Goal: Task Accomplishment & Management: Manage account settings

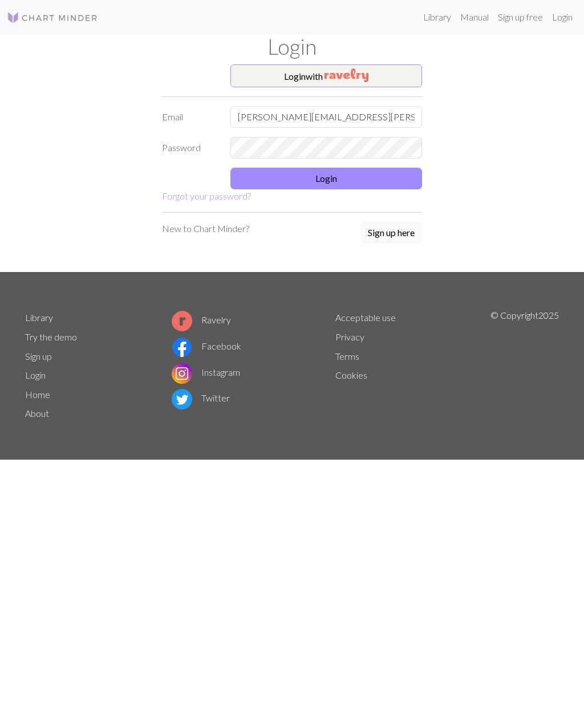
type input "[PERSON_NAME][EMAIL_ADDRESS][PERSON_NAME][DOMAIN_NAME]"
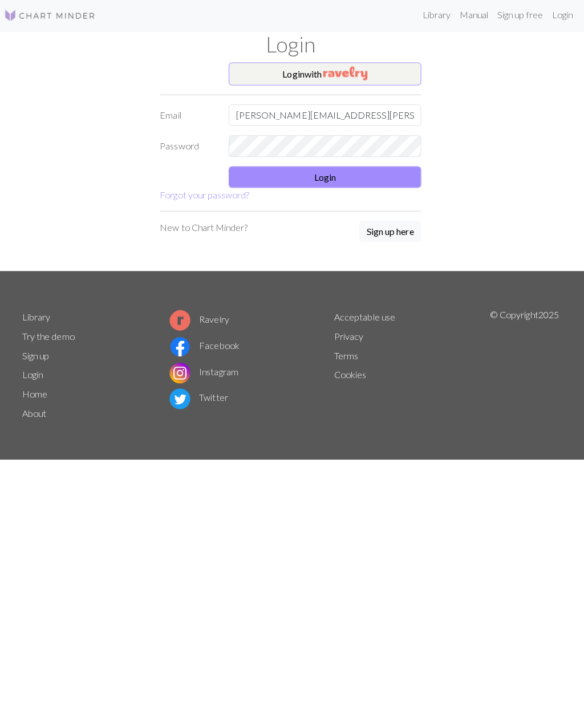
click at [35, 623] on div "Library Manual Sign up free Login Login Login with Email [PERSON_NAME][EMAIL_AD…" at bounding box center [292, 359] width 584 height 718
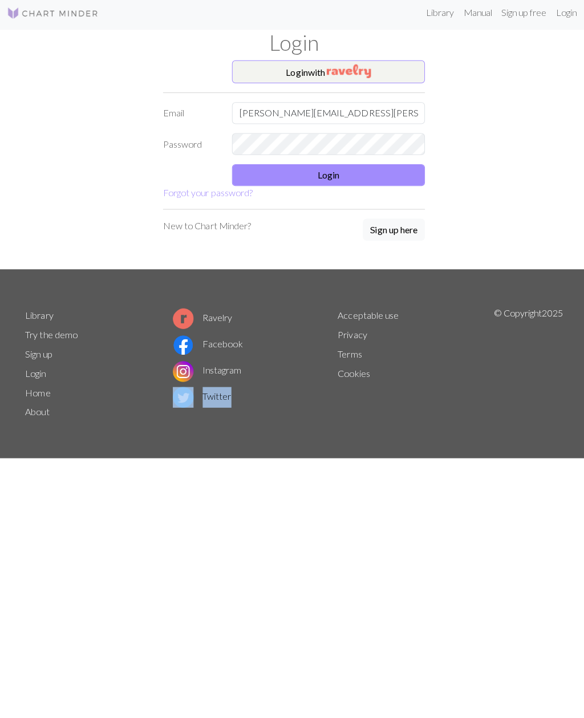
click at [20, 597] on div "Library Manual Sign up free Login Login Login with Email [PERSON_NAME][EMAIL_AD…" at bounding box center [292, 359] width 584 height 718
click at [43, 621] on div "Library Manual Sign up free Login Login Login with Email [PERSON_NAME][EMAIL_AD…" at bounding box center [292, 359] width 584 height 718
click at [64, 617] on div "Library Manual Sign up free Login Login Login with Email [PERSON_NAME][EMAIL_AD…" at bounding box center [292, 359] width 584 height 718
click at [26, 581] on div "Library Manual Sign up free Login Login Login with Email [PERSON_NAME][EMAIL_AD…" at bounding box center [292, 359] width 584 height 718
click at [24, 577] on div "Library Manual Sign up free Login Login Login with Email [PERSON_NAME][EMAIL_AD…" at bounding box center [292, 359] width 584 height 718
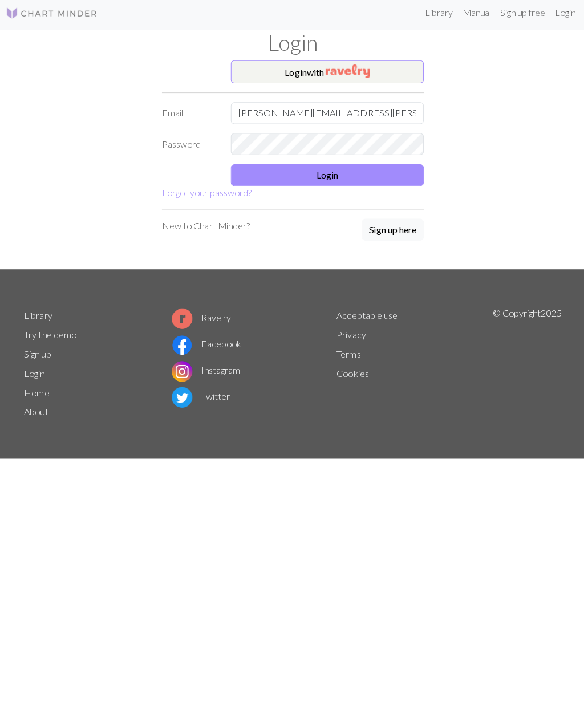
click at [305, 172] on button "Login" at bounding box center [327, 179] width 192 height 22
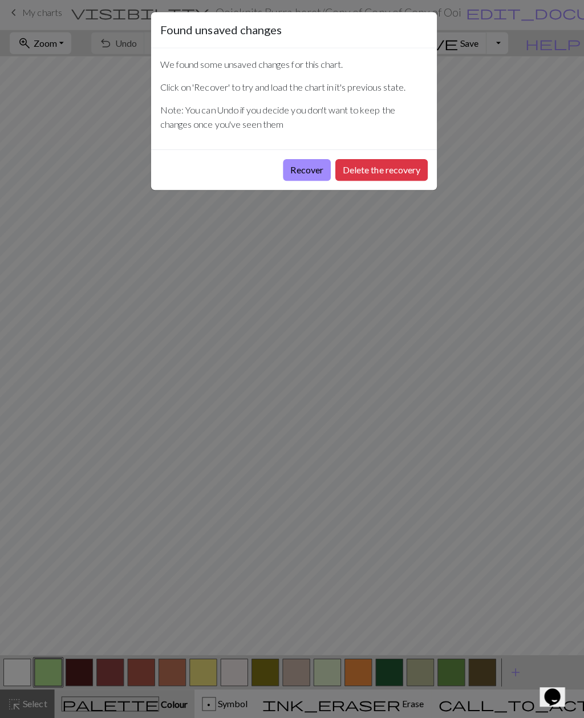
click at [298, 174] on button "Recover" at bounding box center [304, 174] width 47 height 22
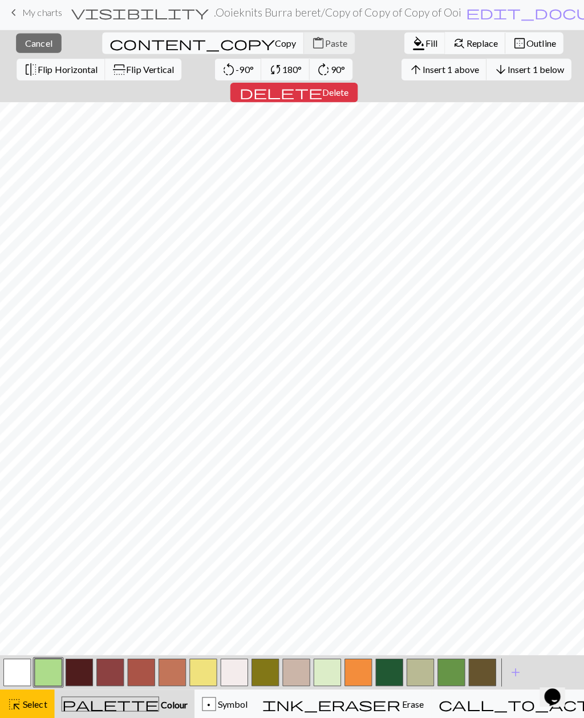
click at [25, 701] on span "Select" at bounding box center [34, 703] width 26 height 11
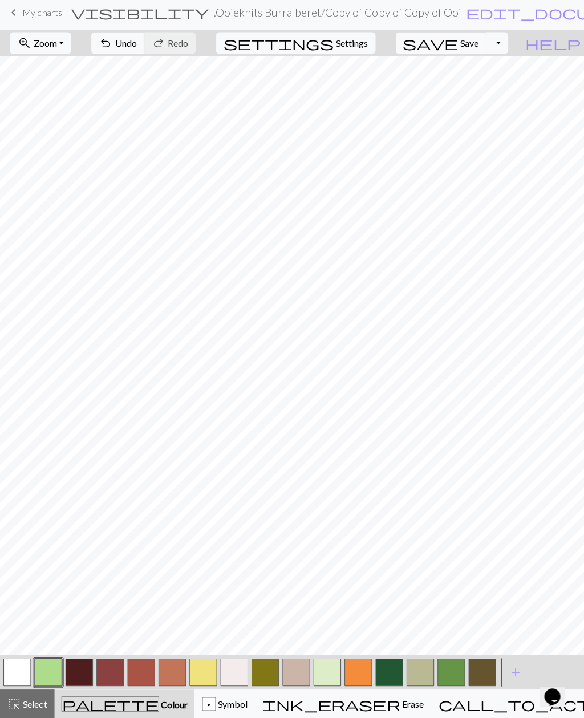
click at [40, 17] on span "My charts" at bounding box center [41, 16] width 39 height 11
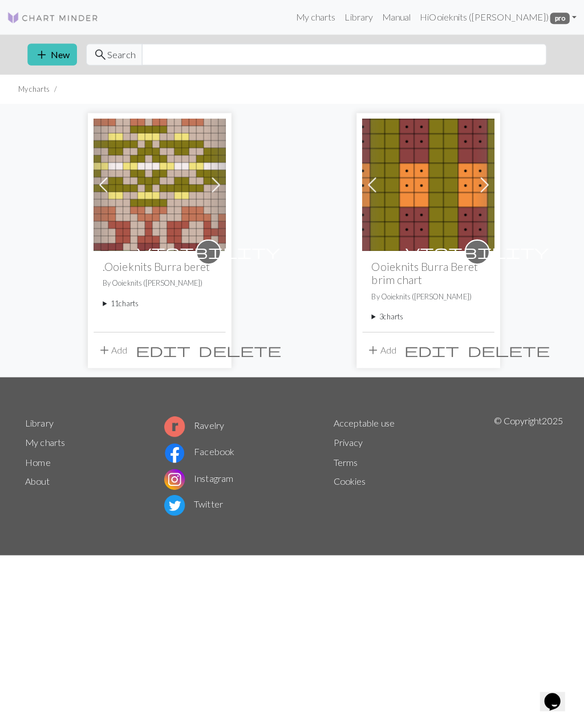
click at [116, 304] on summary "11 charts" at bounding box center [158, 301] width 113 height 11
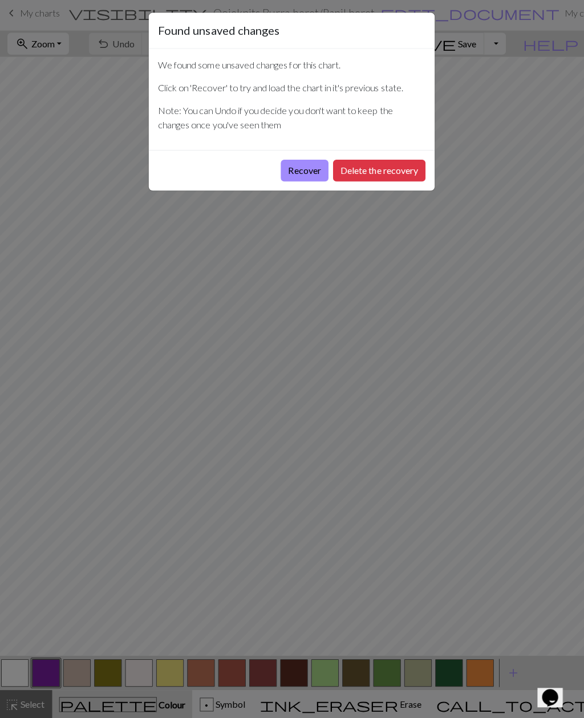
click at [293, 173] on button "Recover" at bounding box center [304, 174] width 47 height 22
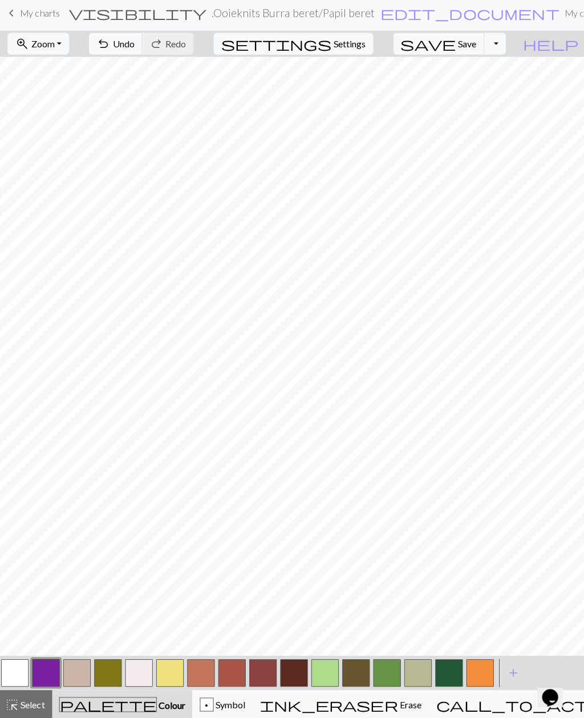
click at [414, 670] on button "button" at bounding box center [417, 672] width 27 height 27
click at [414, 662] on button "button" at bounding box center [417, 672] width 27 height 27
click at [417, 668] on button "button" at bounding box center [417, 672] width 27 height 27
click at [416, 668] on div "Edit colour Name CC13 Use advanced picker Reorder arrow_back Move left arrow_fo…" at bounding box center [292, 359] width 584 height 718
click at [414, 667] on button "button" at bounding box center [417, 672] width 27 height 27
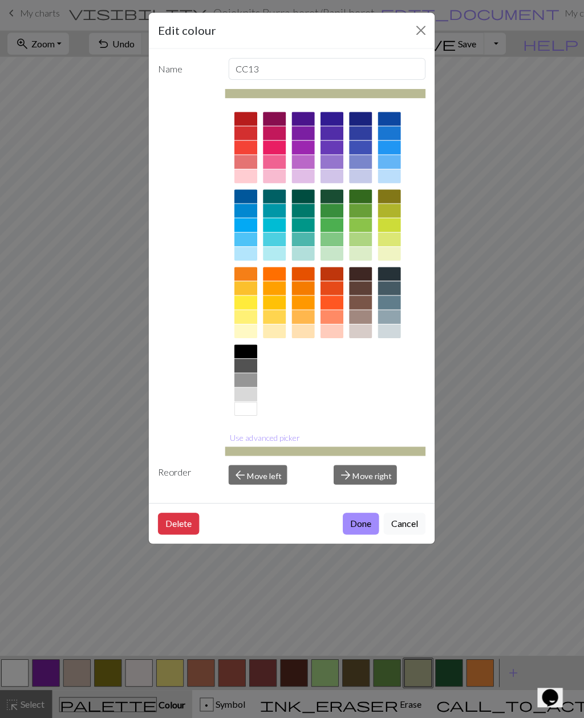
click at [416, 668] on div "Edit colour Name CC13 Use advanced picker Reorder arrow_back Move left arrow_fo…" at bounding box center [292, 359] width 584 height 718
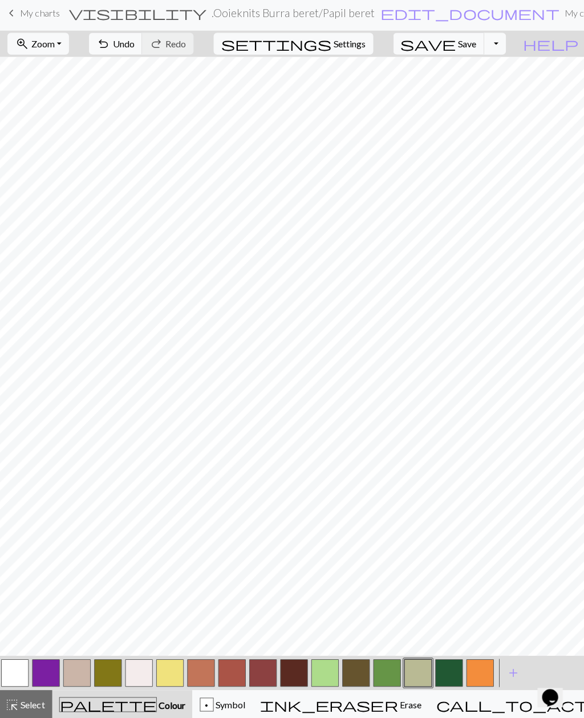
click at [413, 670] on button "button" at bounding box center [417, 672] width 27 height 27
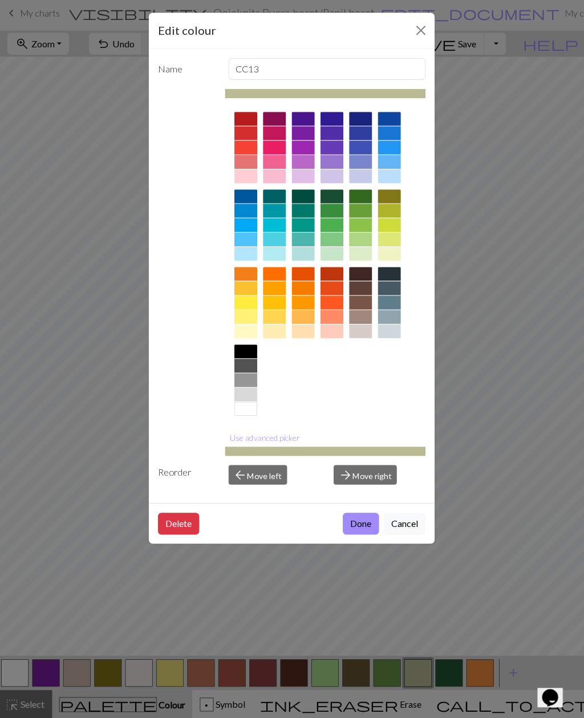
click at [241, 438] on button "Use advanced picker" at bounding box center [266, 439] width 80 height 18
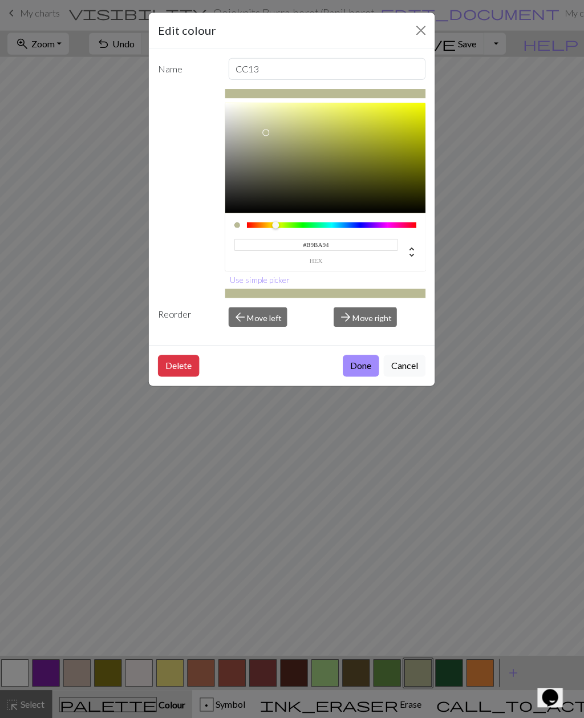
click at [354, 367] on button "Done" at bounding box center [361, 368] width 36 height 22
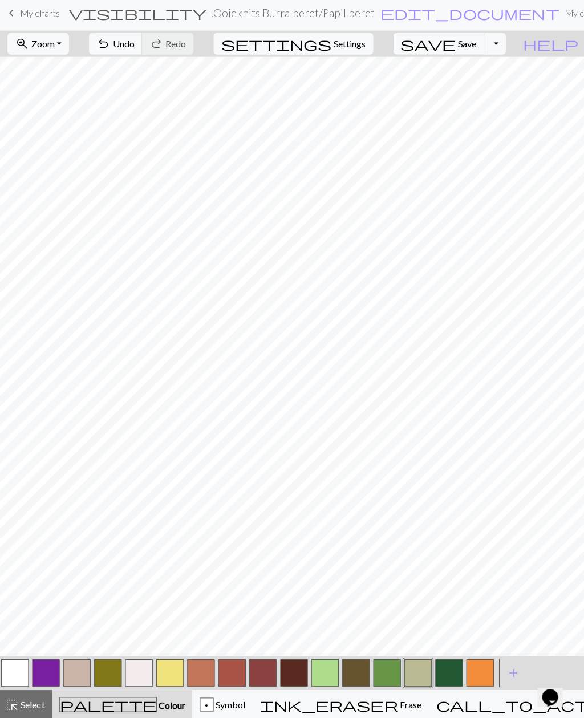
click at [324, 672] on button "button" at bounding box center [325, 672] width 27 height 27
click at [322, 677] on button "button" at bounding box center [325, 672] width 27 height 27
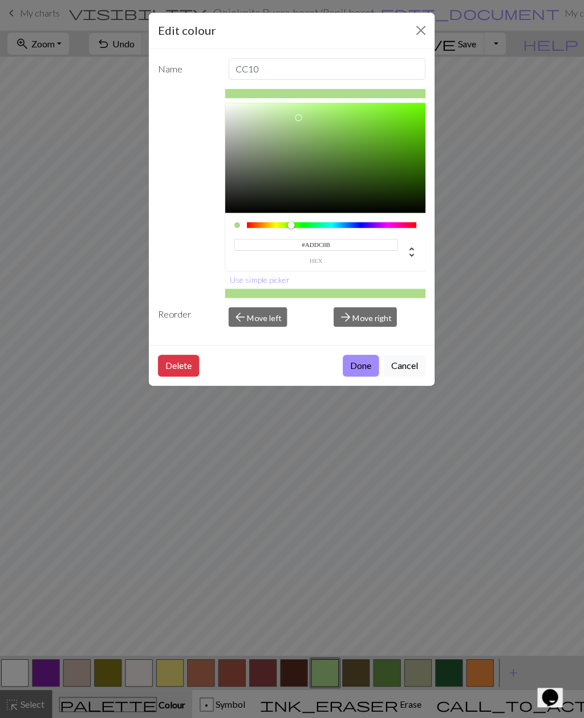
click at [419, 26] on button "Close" at bounding box center [420, 34] width 18 height 18
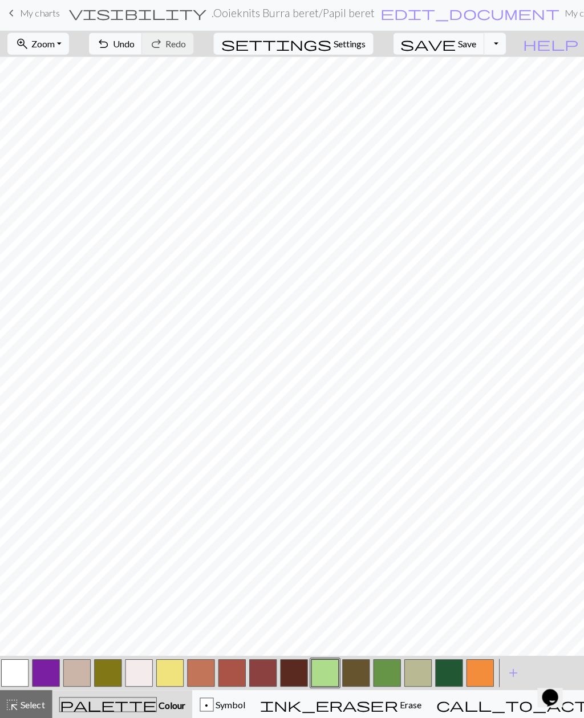
click at [45, 19] on link "keyboard_arrow_left My charts" at bounding box center [34, 16] width 55 height 19
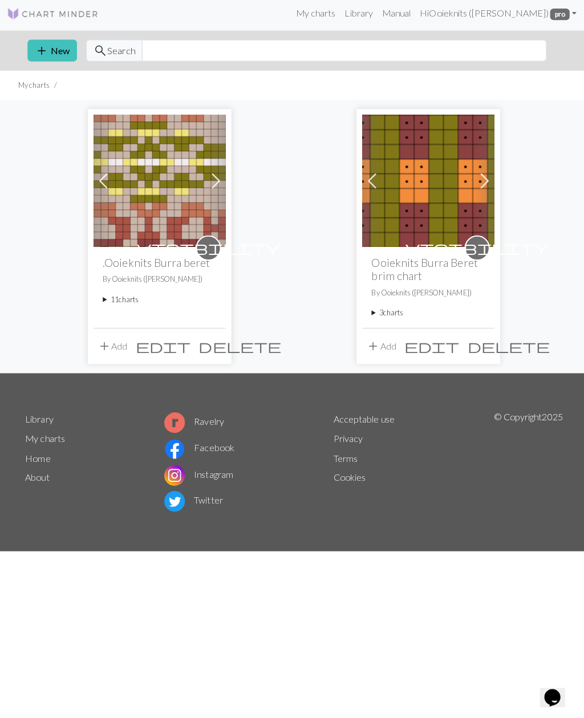
click at [115, 302] on summary "11 charts" at bounding box center [158, 301] width 113 height 11
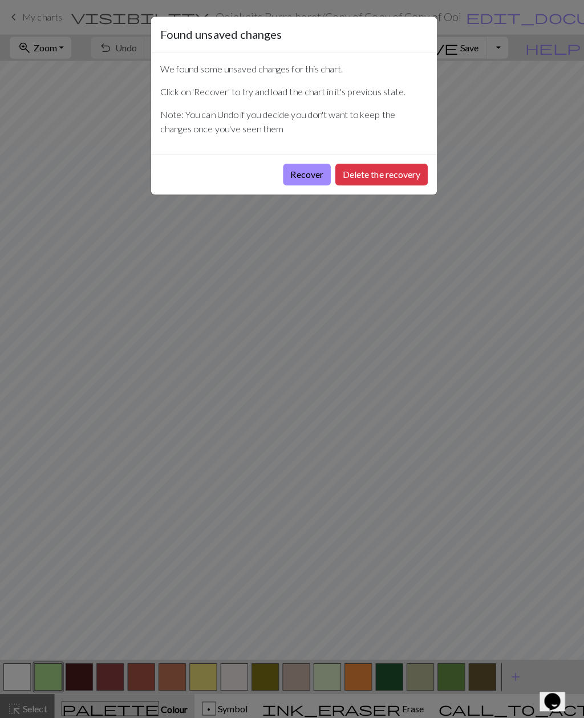
click at [300, 175] on button "Recover" at bounding box center [304, 174] width 47 height 22
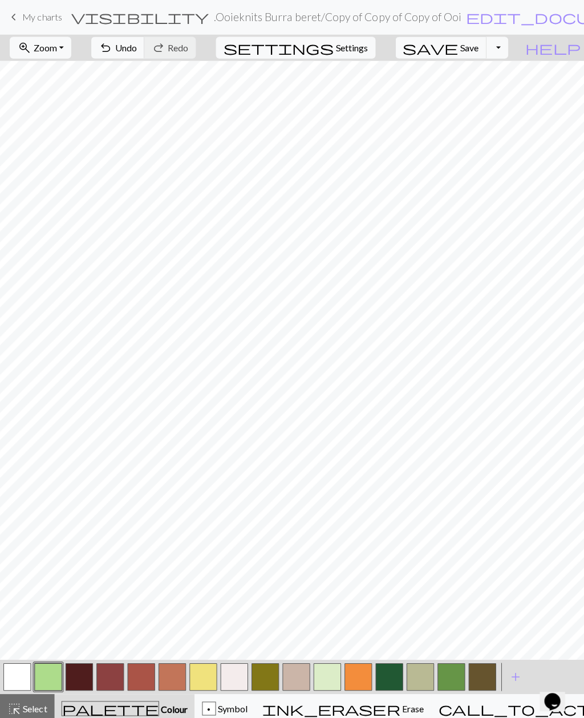
click at [418, 674] on button "button" at bounding box center [417, 672] width 27 height 27
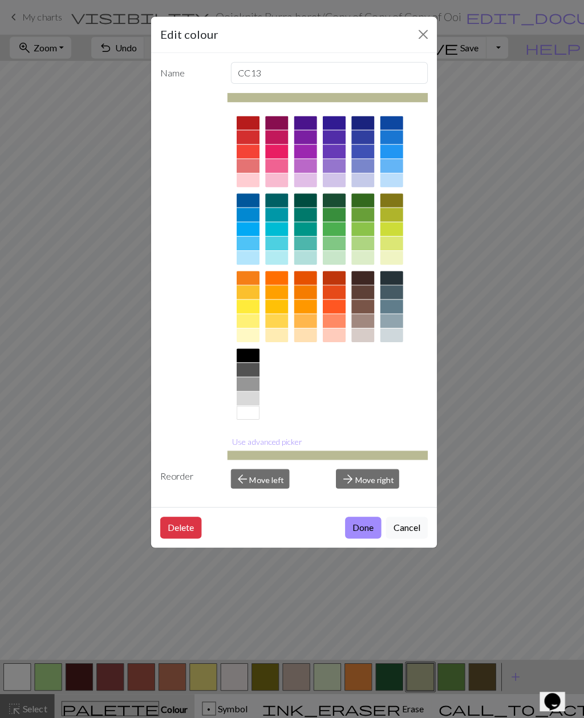
click at [243, 438] on button "Use advanced picker" at bounding box center [266, 439] width 80 height 18
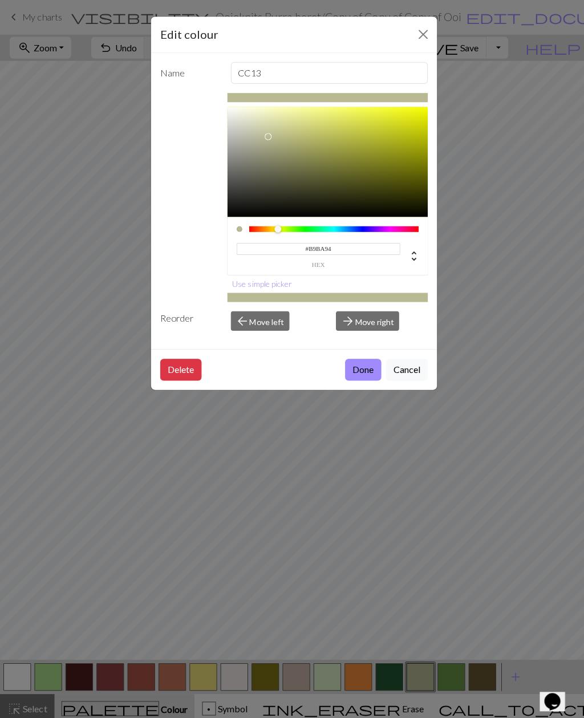
click at [356, 374] on button "Done" at bounding box center [361, 368] width 36 height 22
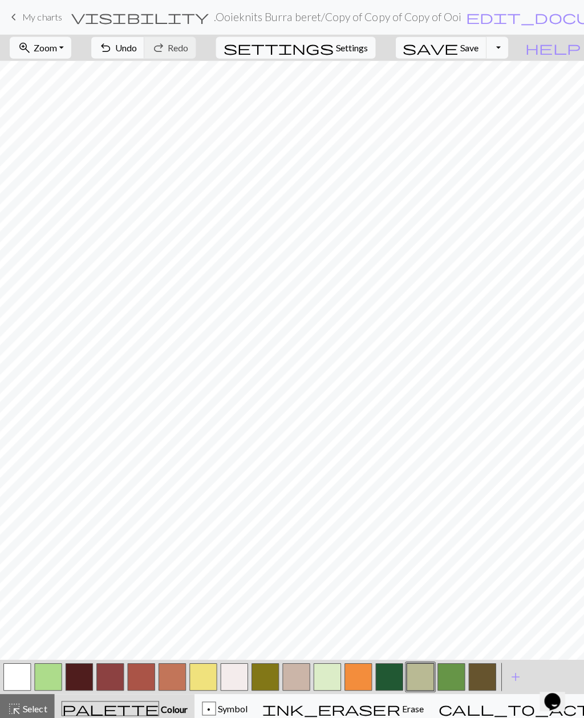
click at [325, 678] on button "button" at bounding box center [325, 672] width 27 height 27
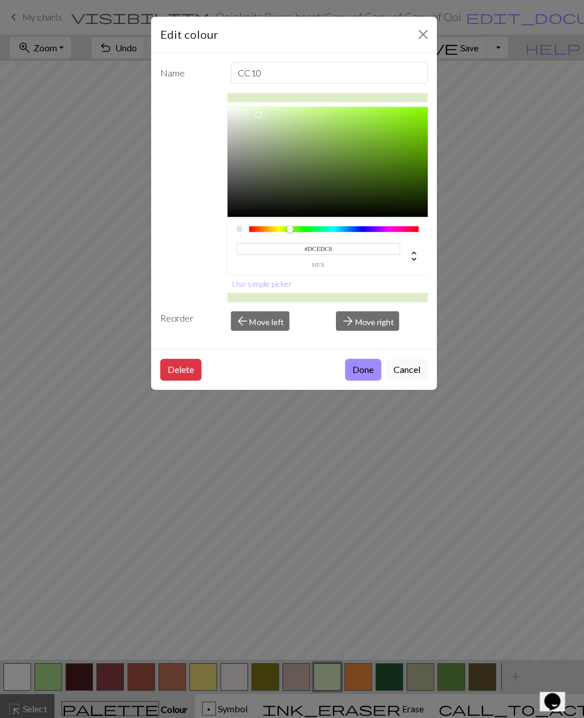
click at [361, 371] on button "Done" at bounding box center [361, 368] width 36 height 22
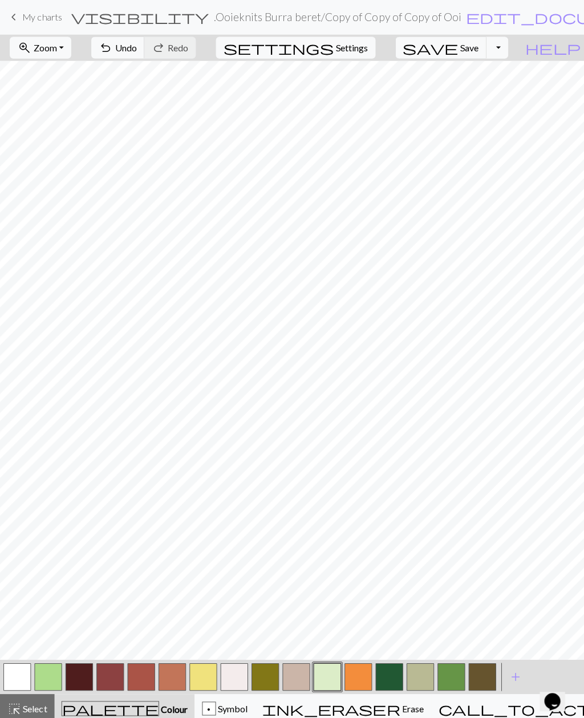
click at [327, 680] on button "button" at bounding box center [325, 672] width 27 height 27
click at [51, 677] on button "button" at bounding box center [47, 672] width 27 height 27
click at [49, 676] on button "button" at bounding box center [47, 672] width 27 height 27
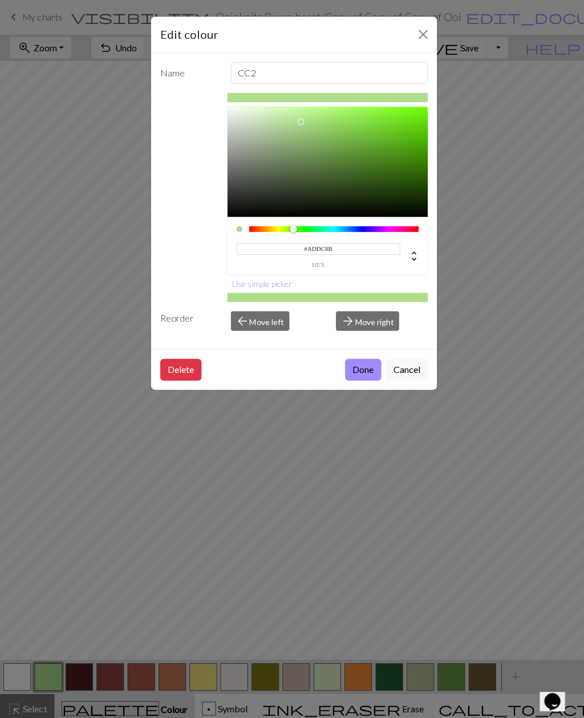
click at [359, 370] on button "Done" at bounding box center [361, 368] width 36 height 22
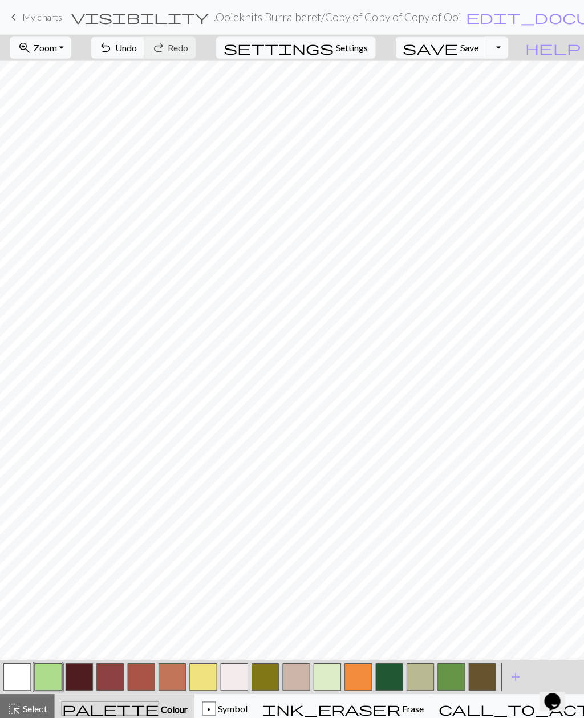
click at [324, 673] on button "button" at bounding box center [325, 672] width 27 height 27
click at [327, 678] on button "button" at bounding box center [325, 672] width 27 height 27
click at [327, 675] on button "button" at bounding box center [325, 672] width 27 height 27
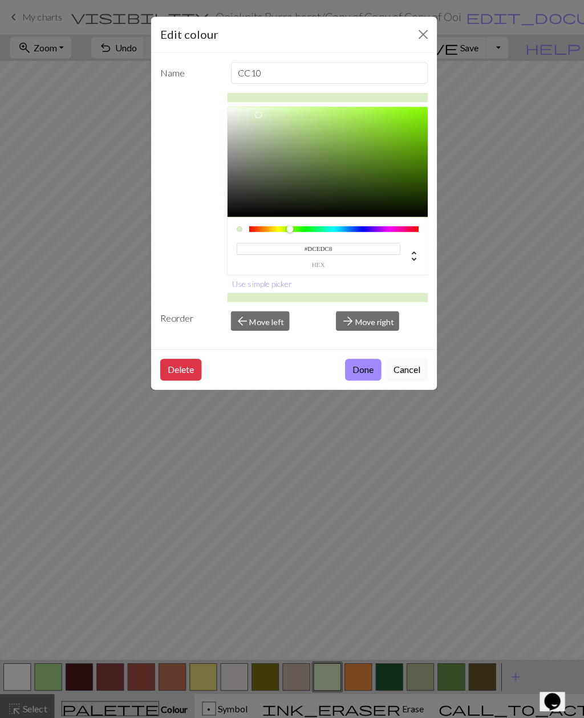
click at [180, 371] on button "Delete" at bounding box center [179, 368] width 41 height 22
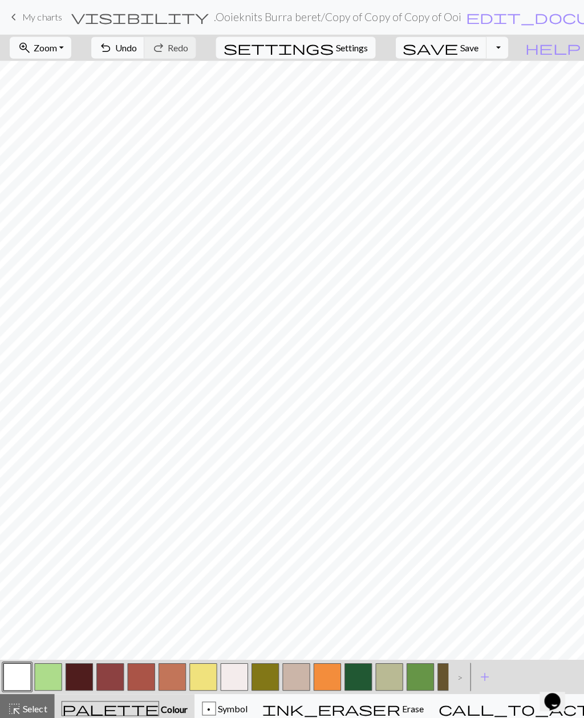
click at [383, 674] on button "button" at bounding box center [386, 672] width 27 height 27
click at [357, 676] on button "button" at bounding box center [355, 672] width 27 height 27
click at [112, 51] on span "undo" at bounding box center [105, 47] width 14 height 16
click at [112, 50] on span "undo" at bounding box center [105, 47] width 14 height 16
click at [51, 669] on button "button" at bounding box center [47, 672] width 27 height 27
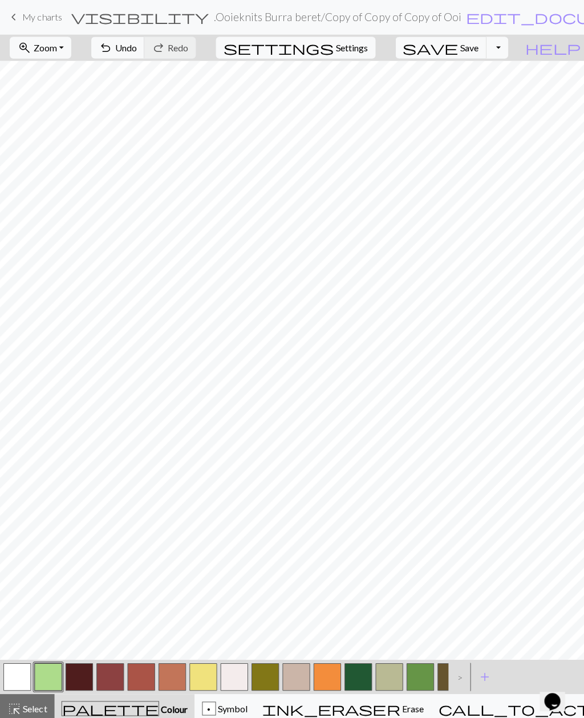
click at [357, 676] on button "button" at bounding box center [355, 672] width 27 height 27
click at [385, 672] on button "button" at bounding box center [386, 672] width 27 height 27
click at [358, 676] on button "button" at bounding box center [355, 672] width 27 height 27
click at [266, 676] on button "button" at bounding box center [263, 672] width 27 height 27
